Goal: Information Seeking & Learning: Compare options

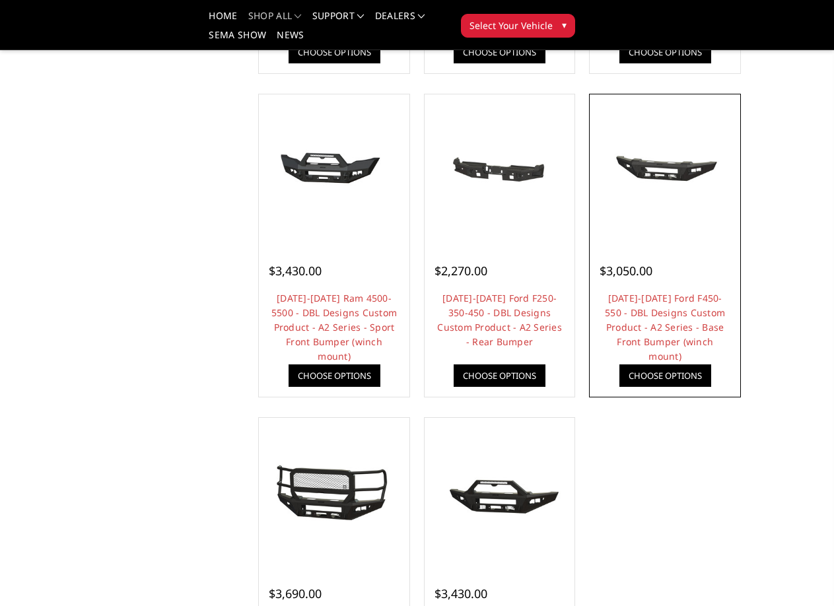
scroll to position [858, 0]
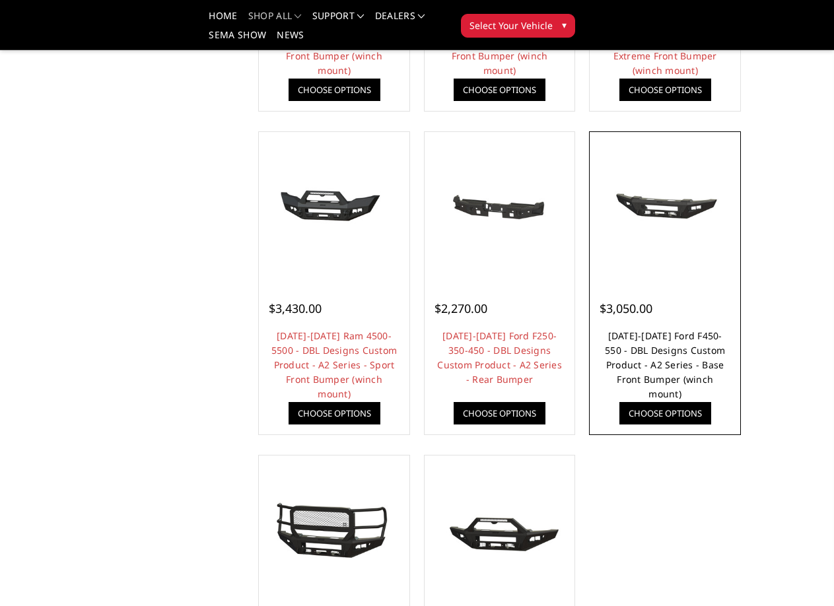
click at [670, 339] on link "2023-2025 Ford F450-550 - DBL Designs Custom Product - A2 Series - Base Front B…" at bounding box center [665, 364] width 120 height 71
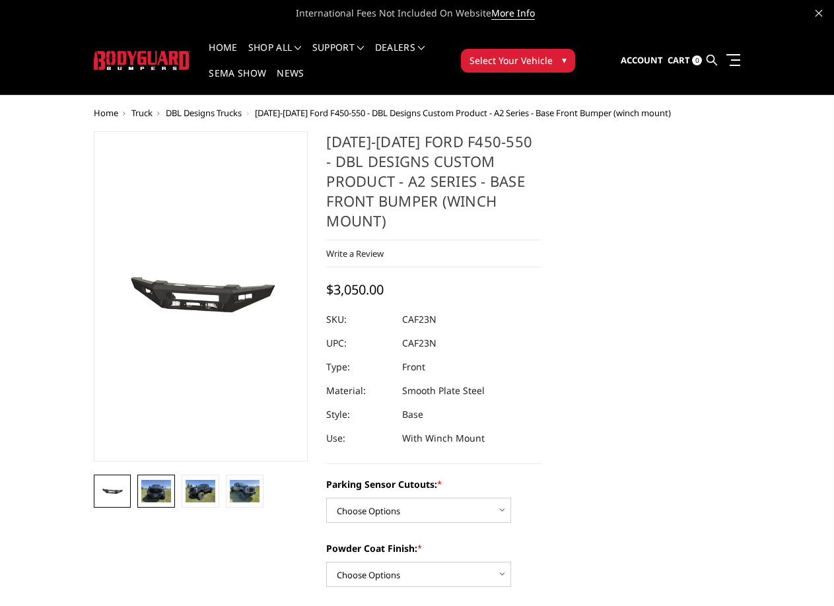
click at [148, 490] on img at bounding box center [156, 491] width 30 height 22
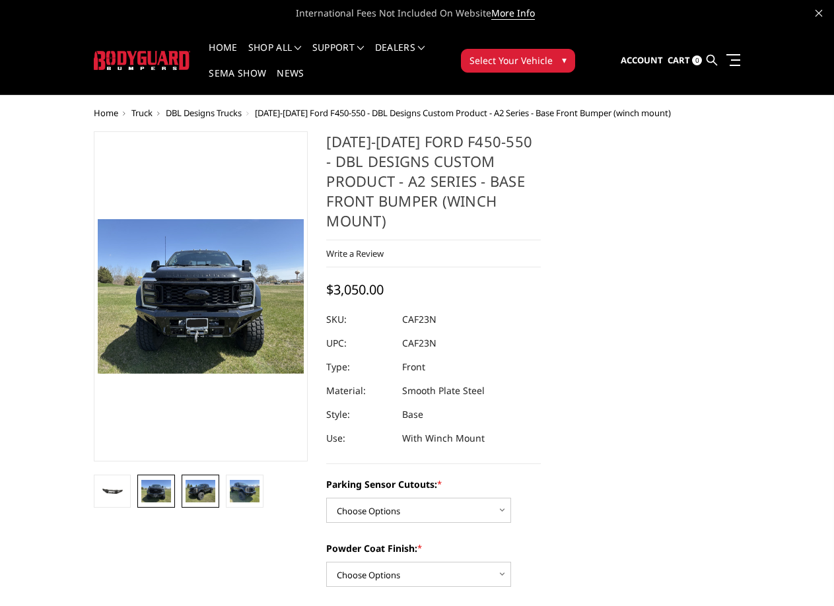
click at [185, 491] on link at bounding box center [200, 491] width 38 height 33
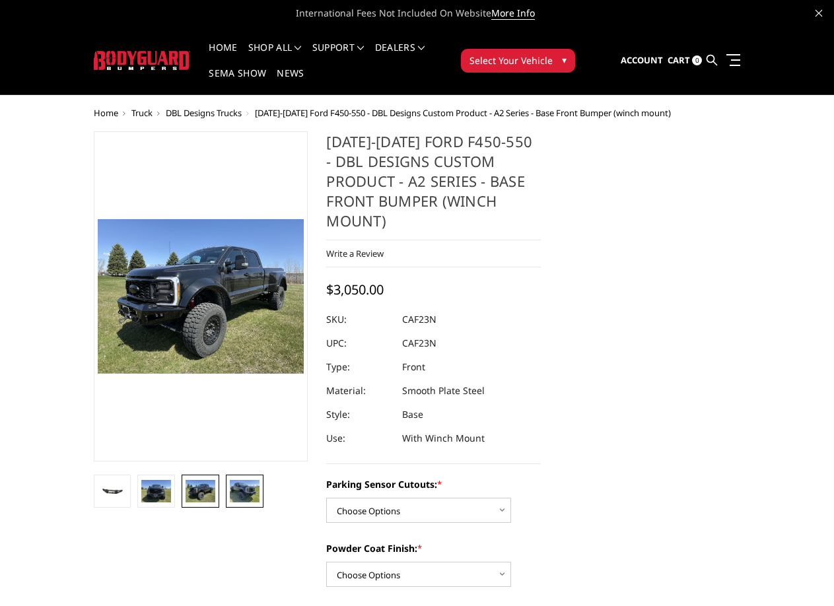
click at [238, 490] on img at bounding box center [245, 491] width 30 height 22
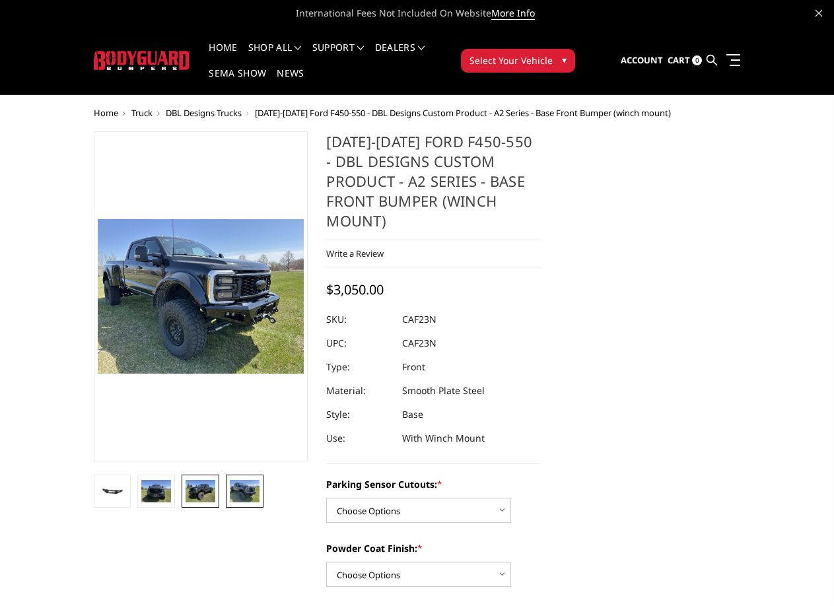
click at [203, 497] on img at bounding box center [200, 491] width 30 height 22
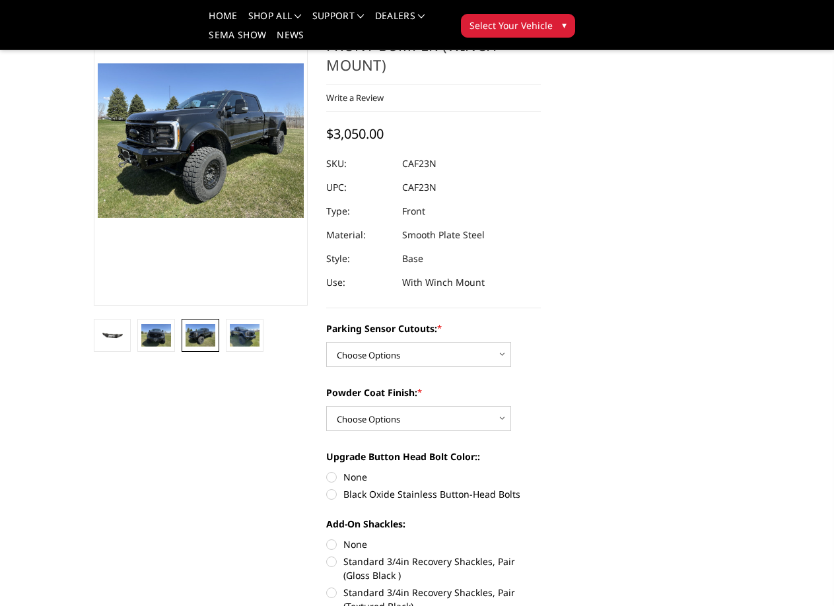
scroll to position [132, 0]
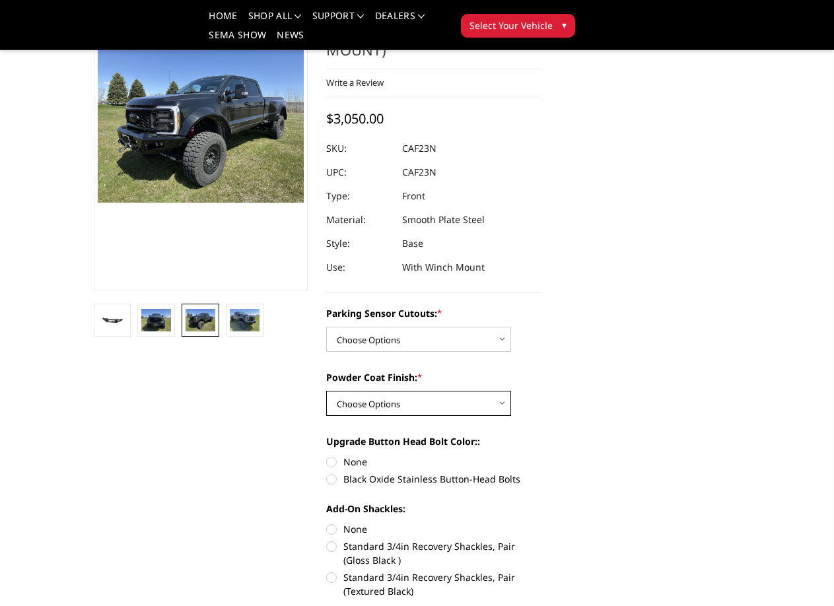
click at [505, 402] on select "Choose Options Bare metal (included) Texture Black Powder Coat" at bounding box center [418, 403] width 185 height 25
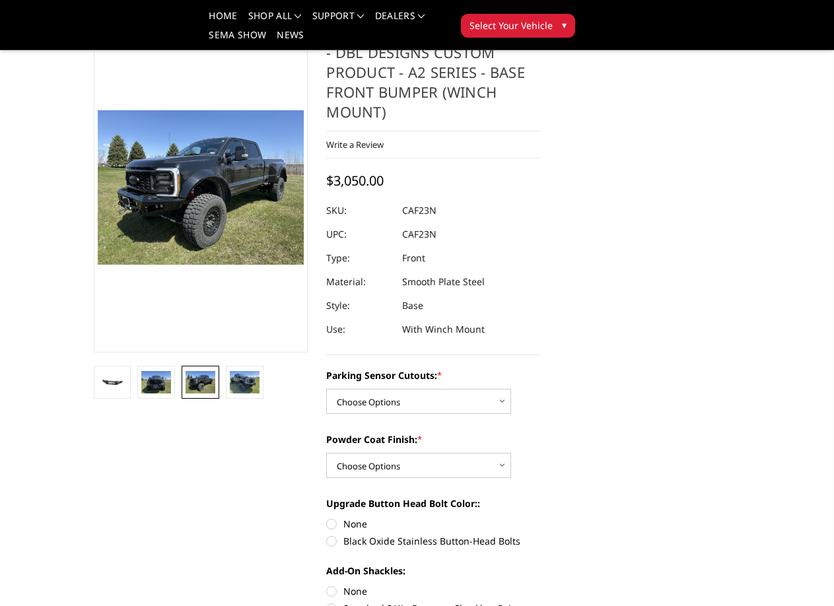
scroll to position [66, 0]
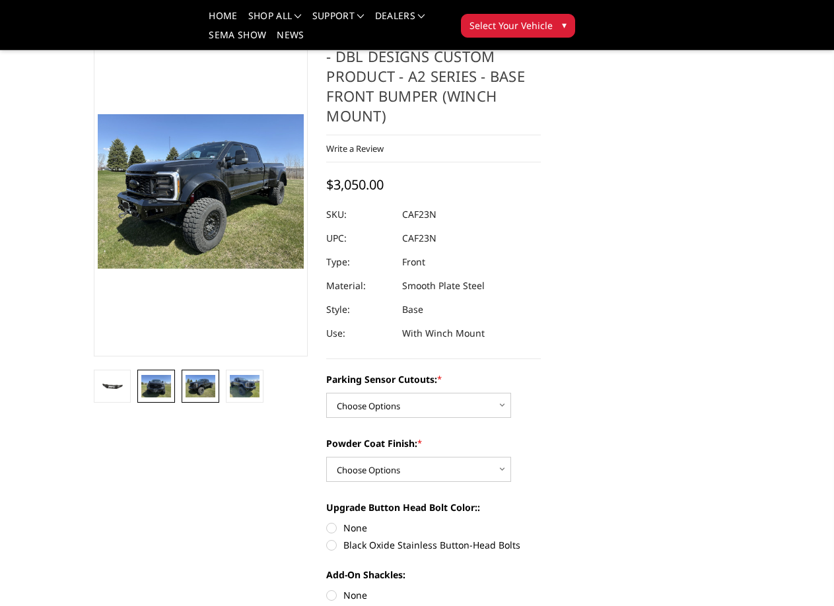
click at [150, 400] on link at bounding box center [156, 386] width 38 height 33
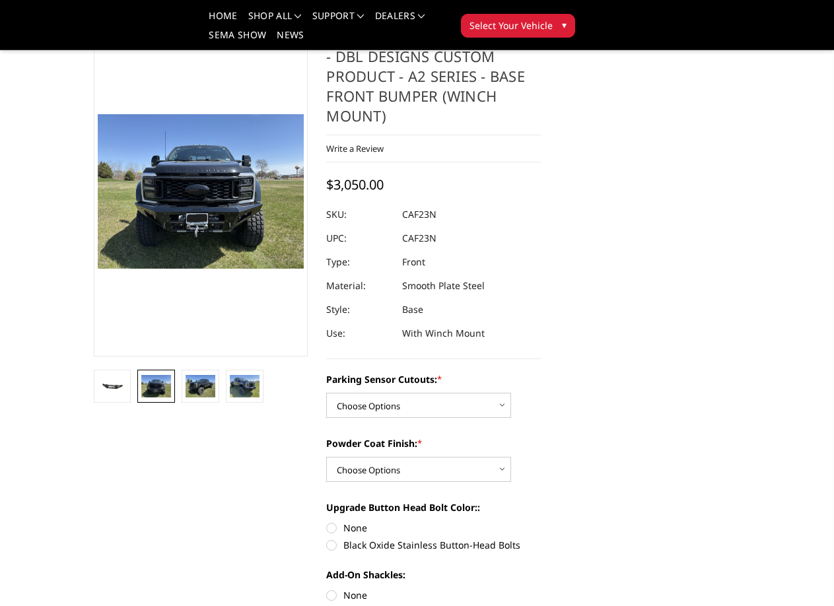
scroll to position [132, 0]
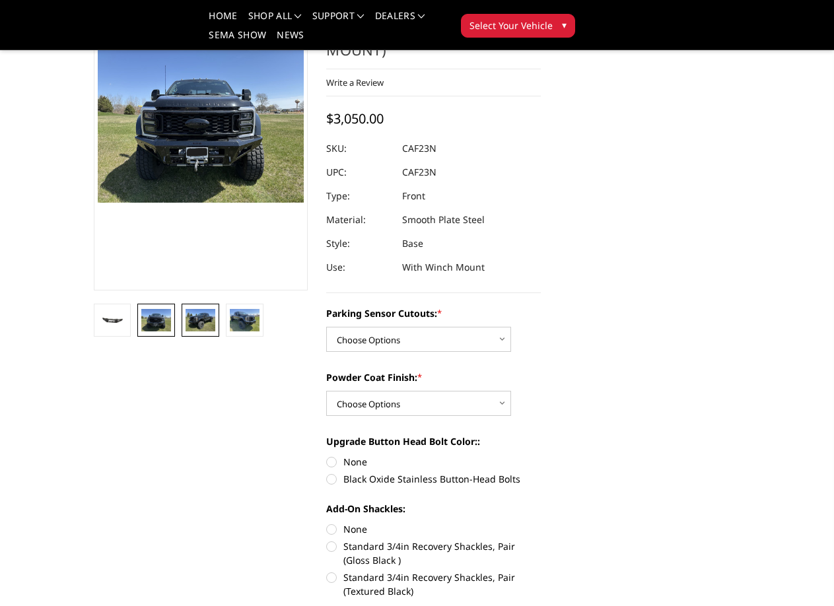
click at [210, 321] on img at bounding box center [200, 320] width 30 height 22
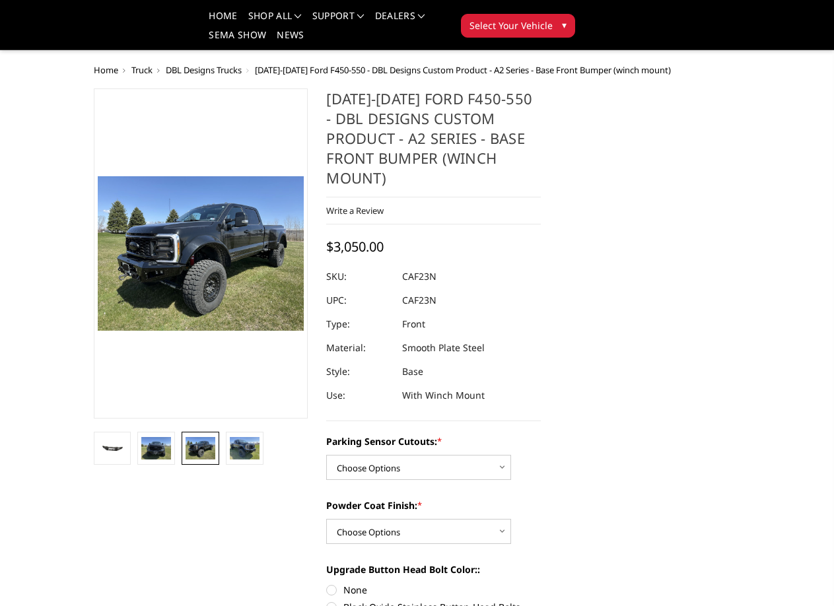
scroll to position [0, 0]
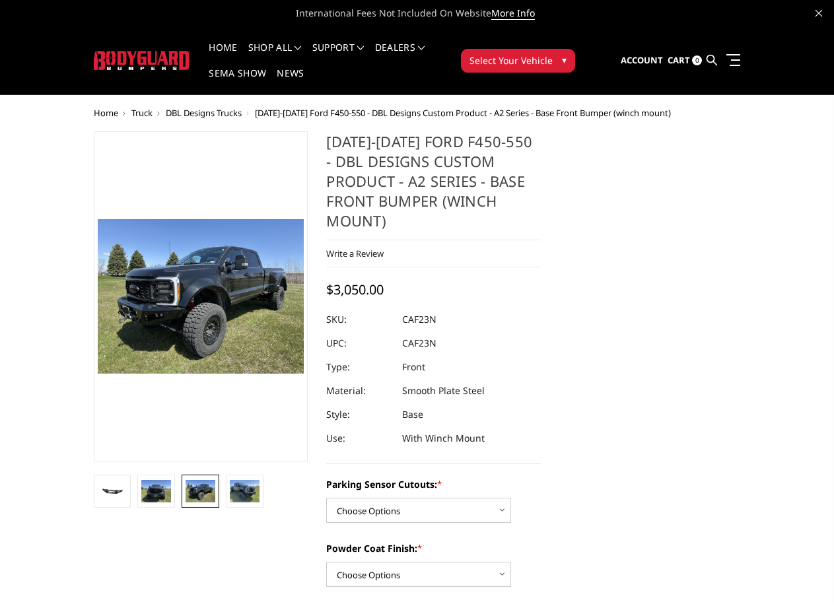
click at [162, 60] on img at bounding box center [142, 60] width 97 height 19
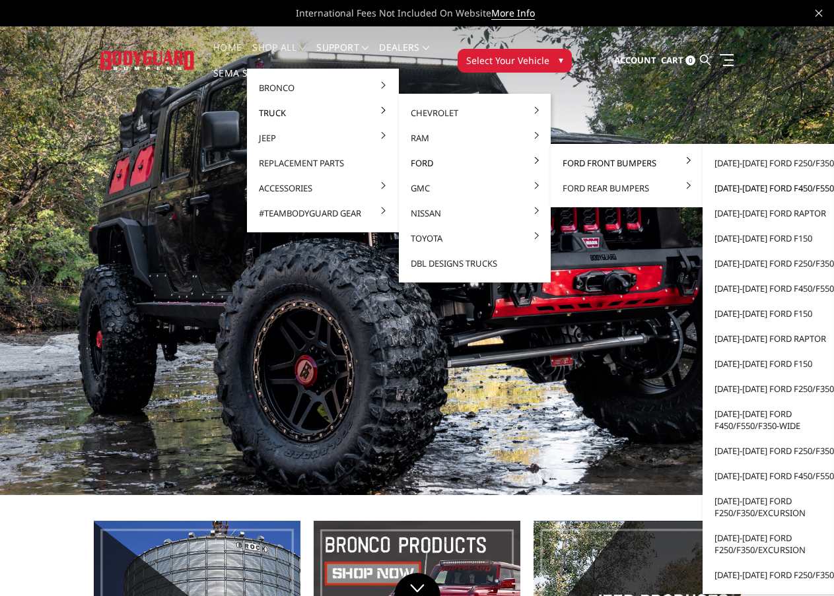
click at [783, 189] on link "[DATE]-[DATE] Ford F450/F550" at bounding box center [777, 188] width 141 height 25
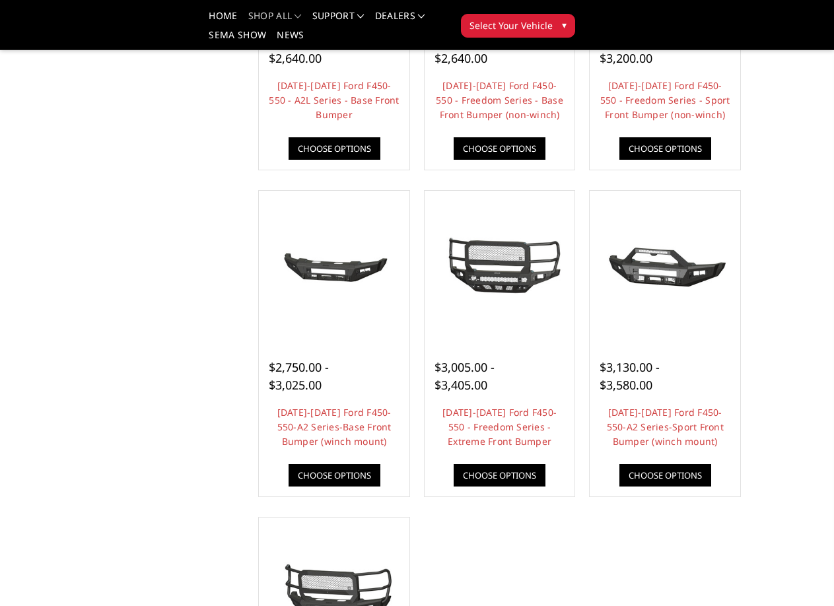
scroll to position [726, 0]
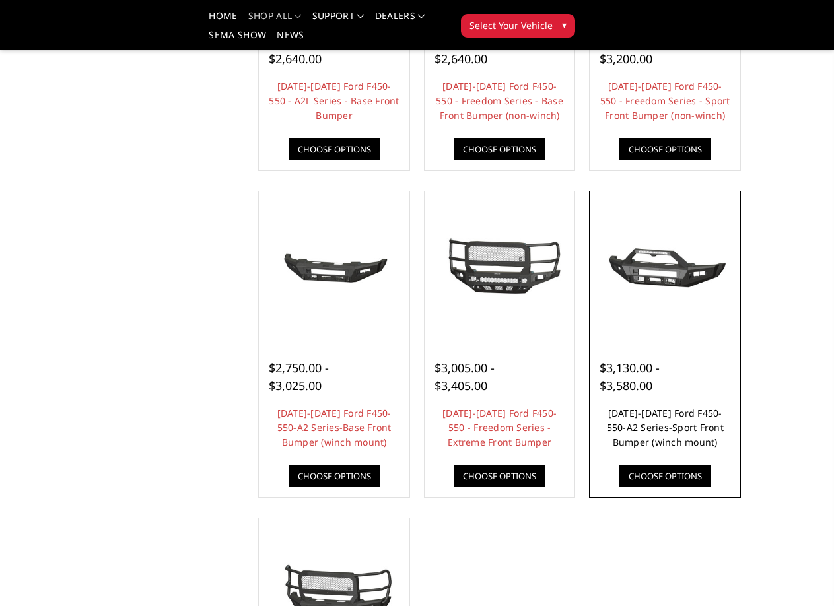
click at [682, 416] on link "[DATE]-[DATE] Ford F450-550-A2 Series-Sport Front Bumper (winch mount)" at bounding box center [664, 428] width 117 height 42
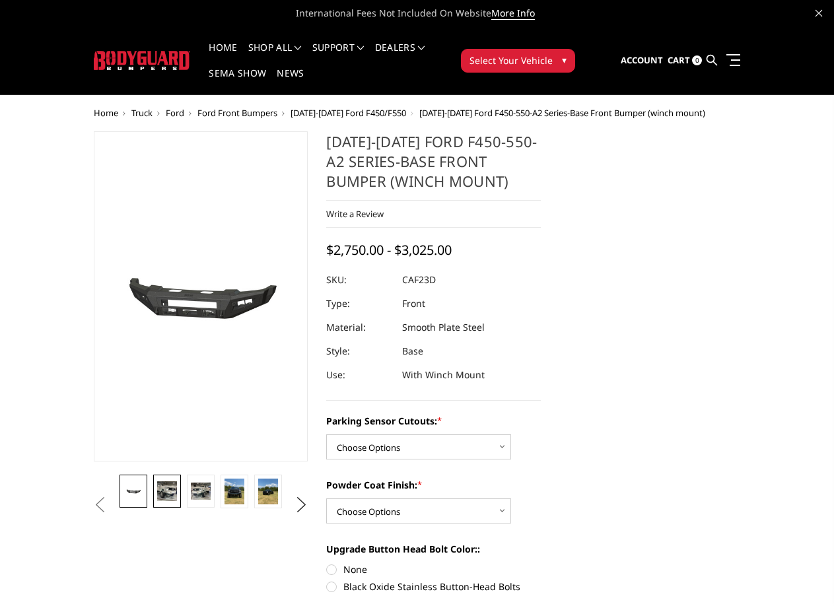
click at [169, 492] on img at bounding box center [166, 490] width 19 height 19
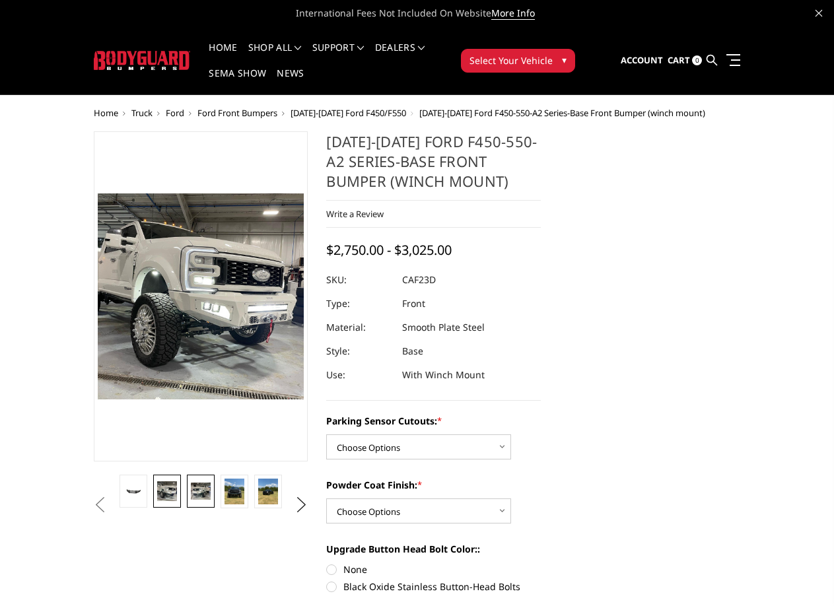
click at [205, 488] on img at bounding box center [200, 490] width 19 height 17
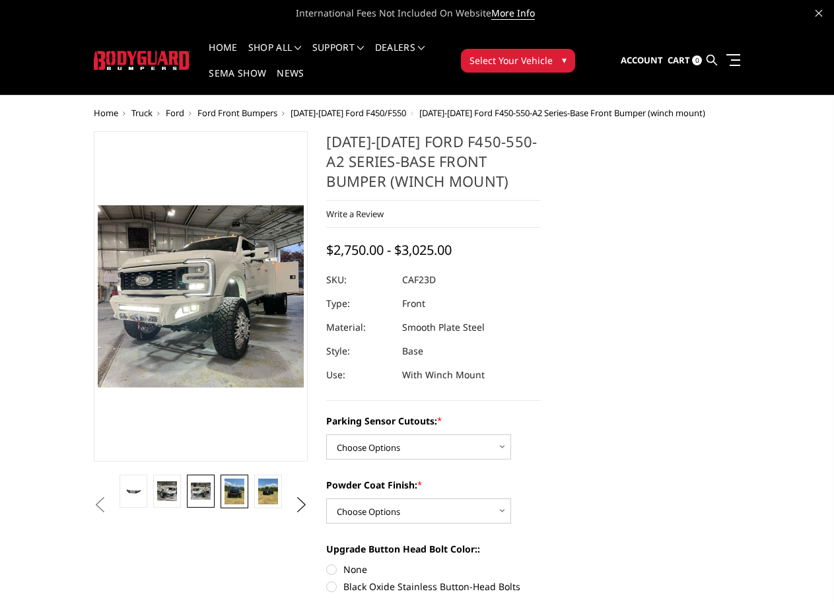
click at [232, 488] on img at bounding box center [233, 491] width 19 height 26
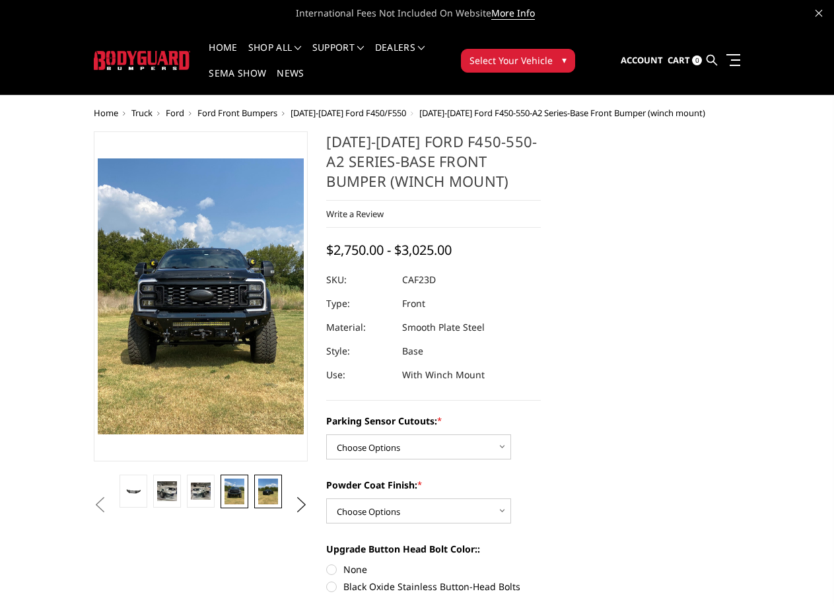
click at [269, 490] on img at bounding box center [267, 491] width 19 height 26
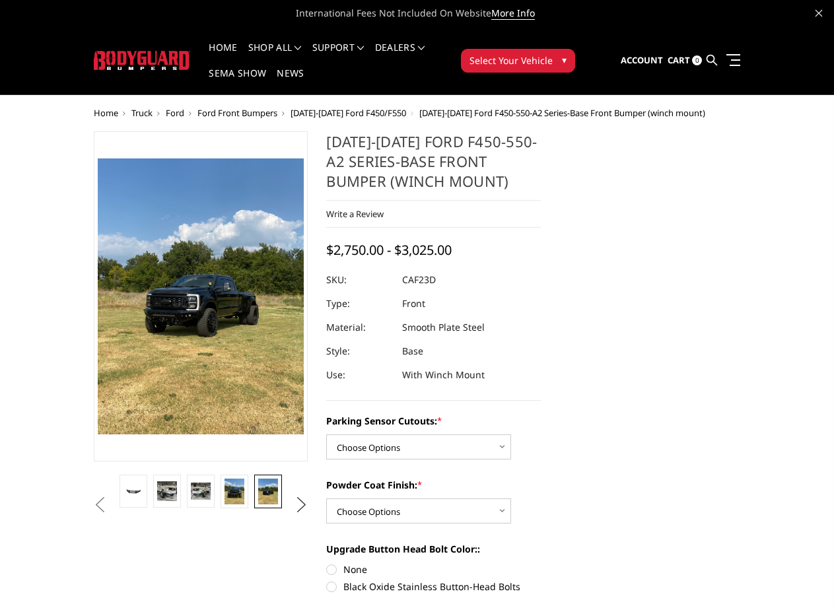
click at [302, 502] on button "Next" at bounding box center [301, 505] width 20 height 20
click at [271, 489] on img at bounding box center [267, 491] width 19 height 26
